Goal: Task Accomplishment & Management: Use online tool/utility

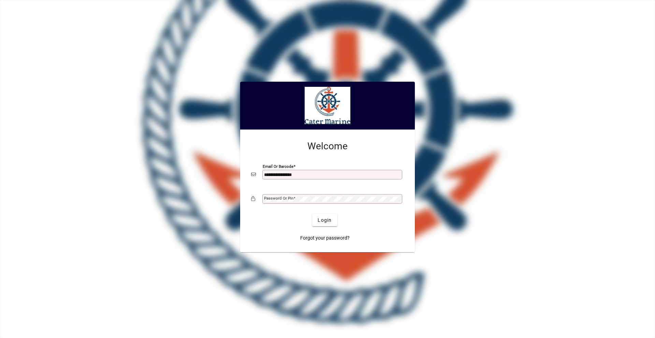
type input "**********"
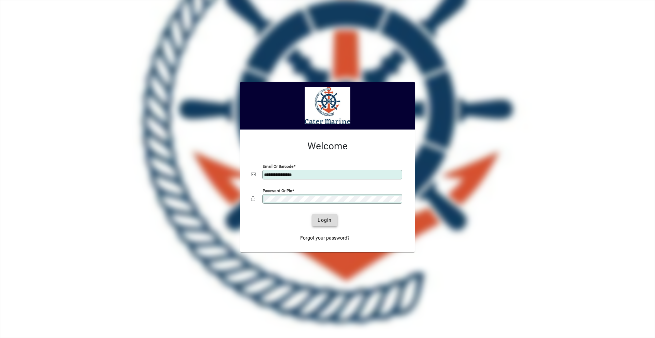
click at [321, 220] on span "Login" at bounding box center [325, 219] width 14 height 7
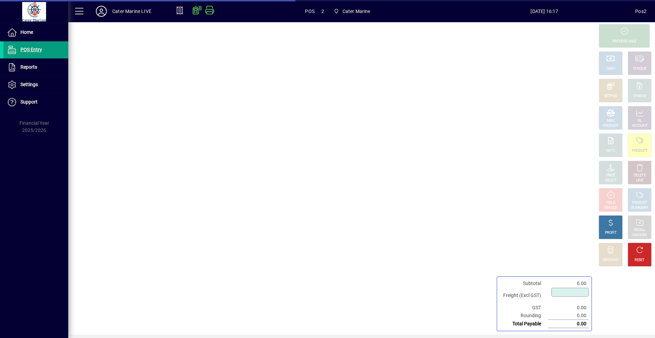
type input "****"
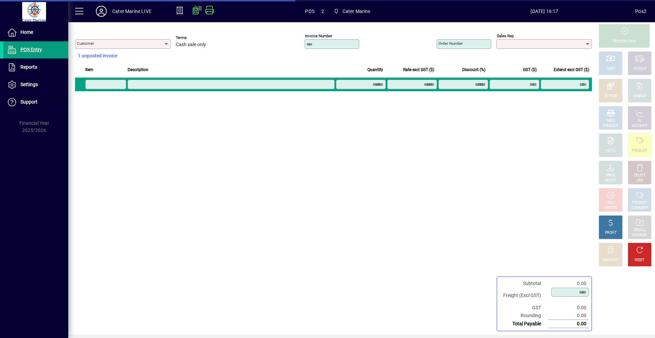
type input "**********"
